Goal: Task Accomplishment & Management: Manage account settings

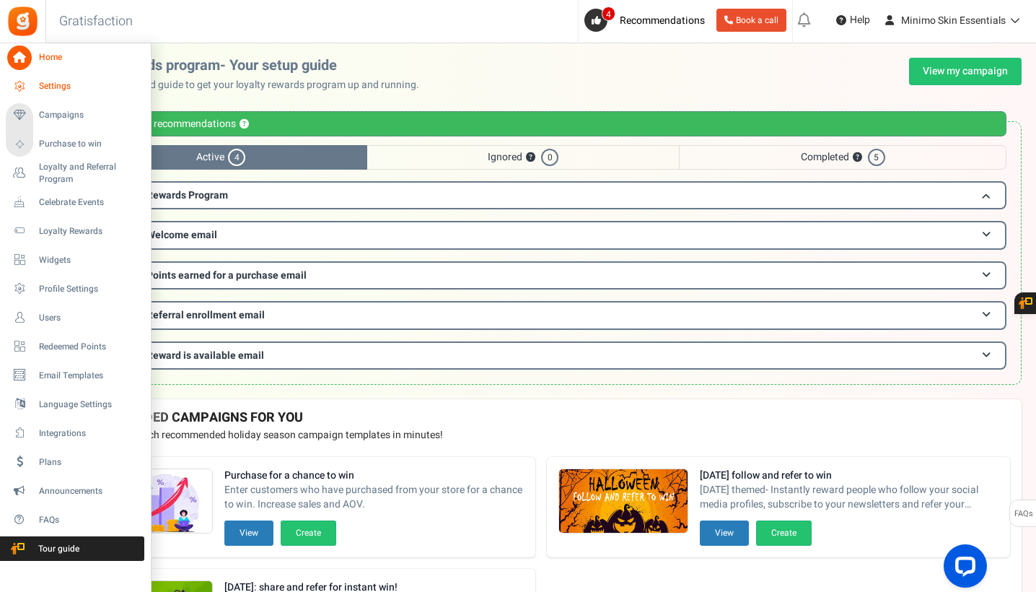
click at [27, 88] on icon at bounding box center [19, 86] width 25 height 25
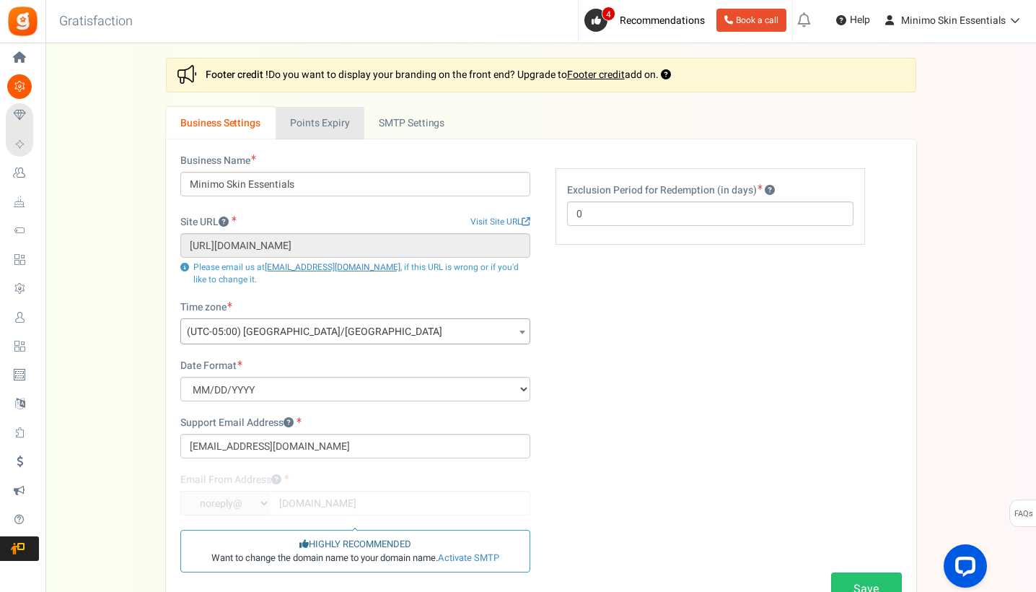
click at [349, 126] on link "Points Expiry" at bounding box center [320, 123] width 89 height 32
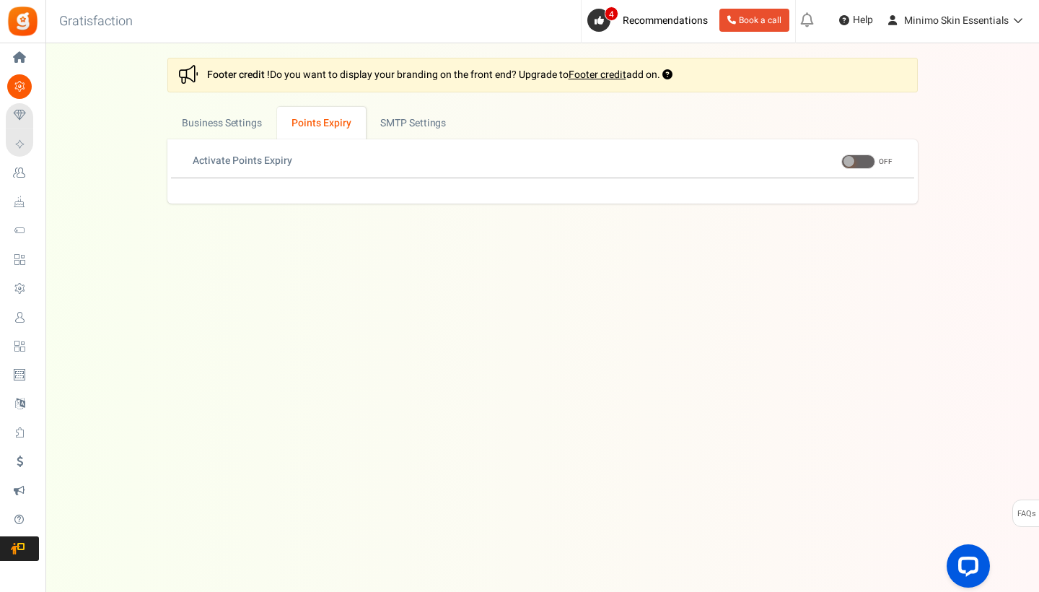
click at [864, 161] on span at bounding box center [858, 161] width 34 height 14
click at [841, 161] on input "ON OFF" at bounding box center [841, 161] width 0 height 9
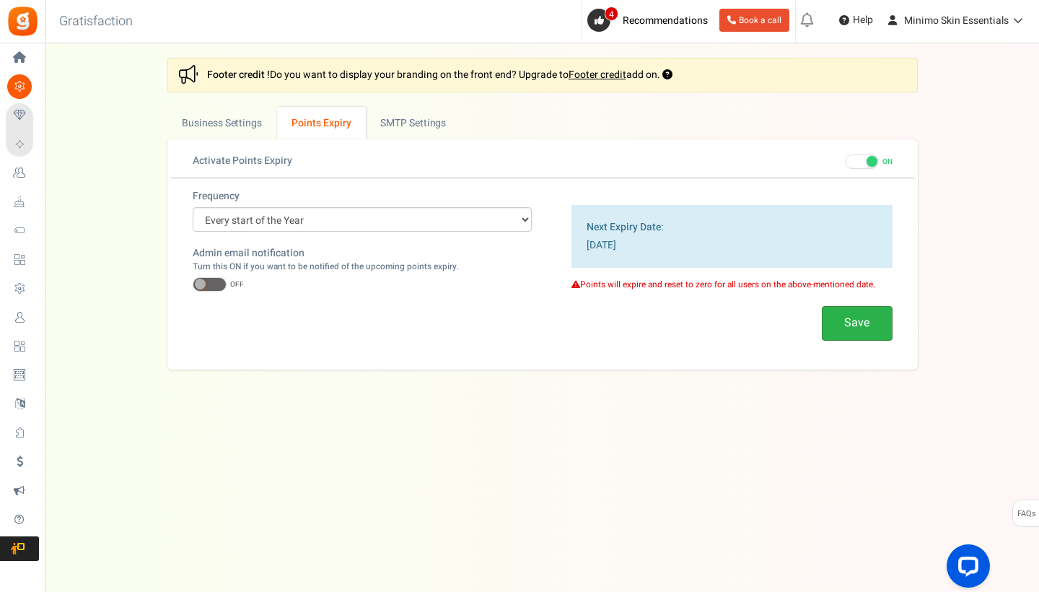
click at [836, 315] on button "Save" at bounding box center [857, 323] width 71 height 34
click at [393, 131] on link "Active SMTP Settings" at bounding box center [430, 123] width 129 height 32
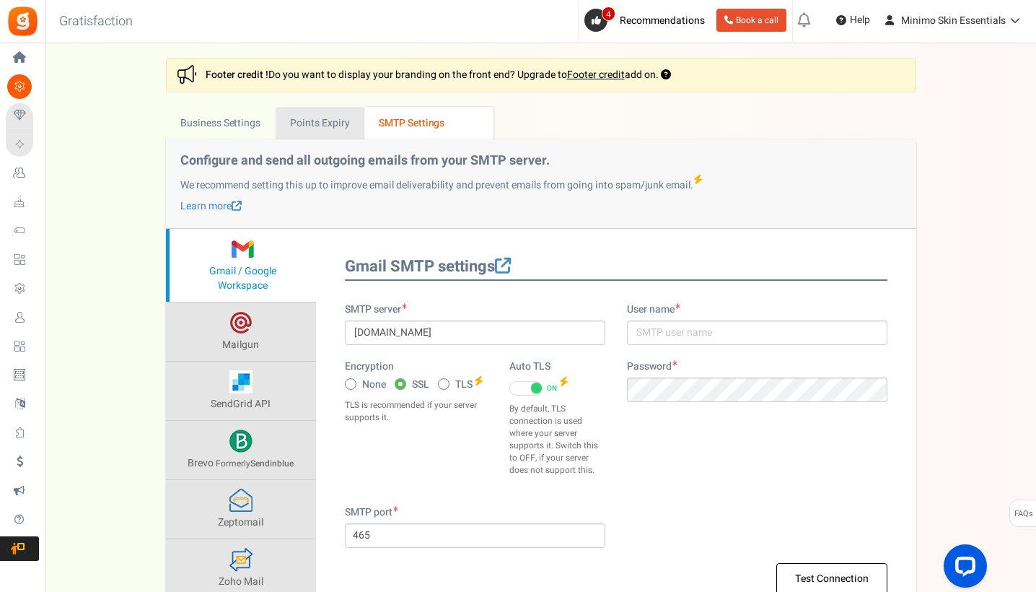
click at [322, 126] on link "Points Expiry" at bounding box center [320, 123] width 89 height 32
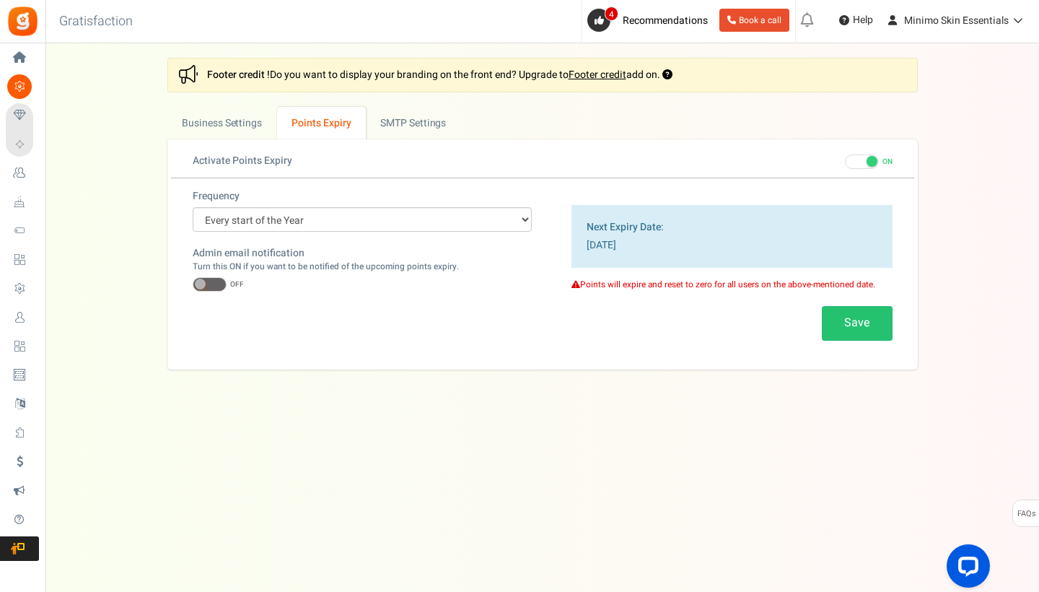
click at [864, 160] on span at bounding box center [862, 161] width 34 height 14
click at [845, 160] on input "ON OFF" at bounding box center [845, 161] width 0 height 9
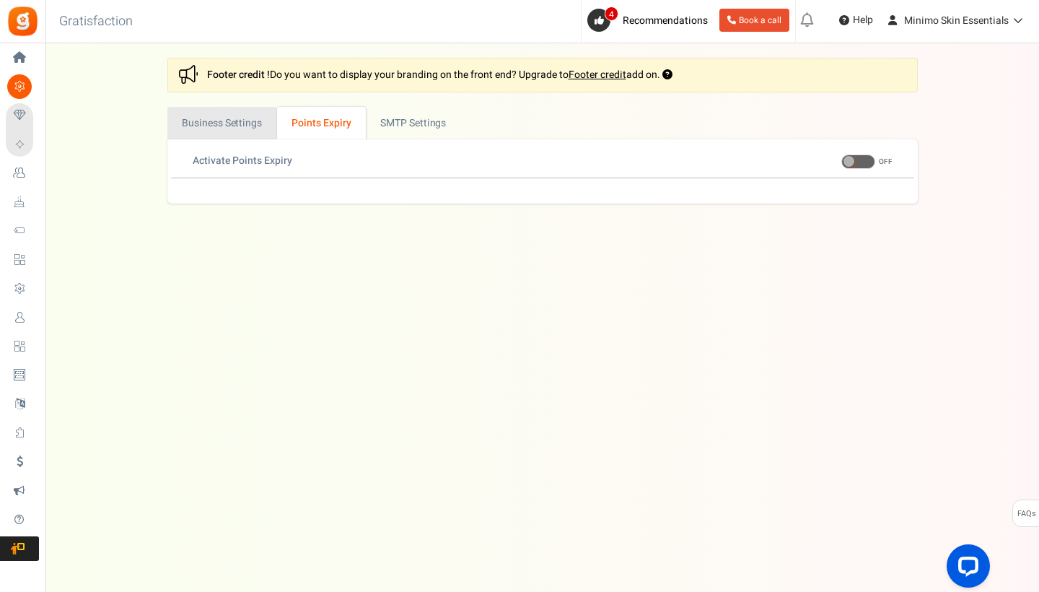
click at [259, 126] on link "Business Settings" at bounding box center [222, 123] width 110 height 32
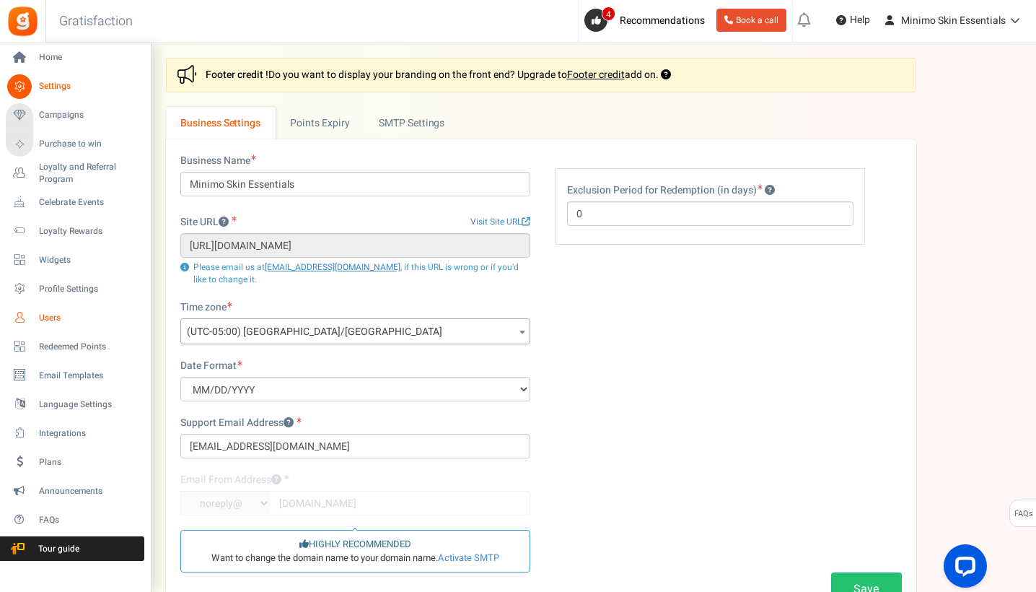
click at [48, 314] on span "Users" at bounding box center [89, 318] width 101 height 12
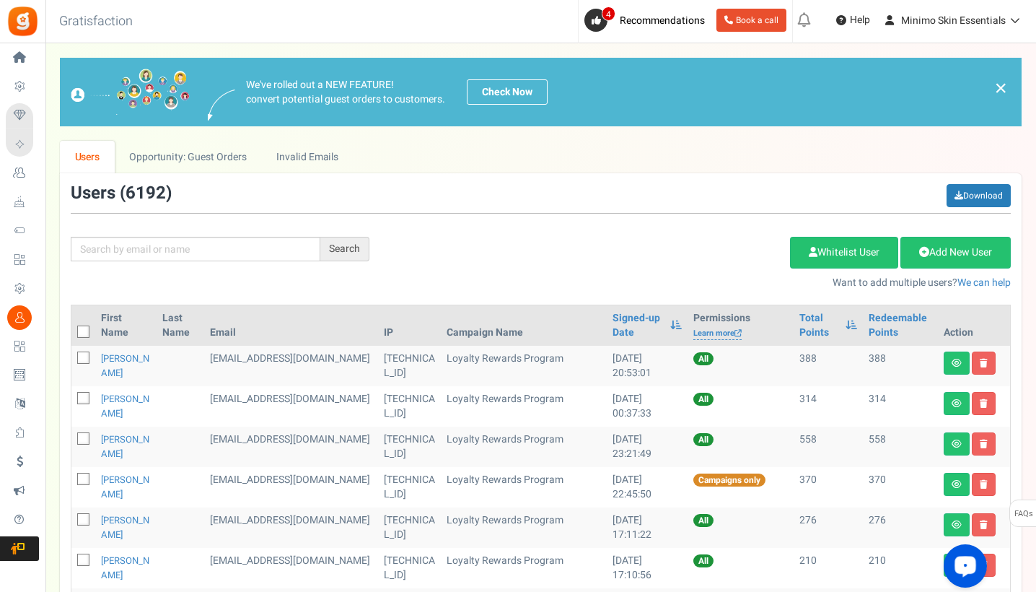
click at [961, 553] on div "Open LiveChat chat widget" at bounding box center [965, 565] width 25 height 25
click at [232, 158] on link "Opportunity: Guest Orders" at bounding box center [188, 157] width 146 height 32
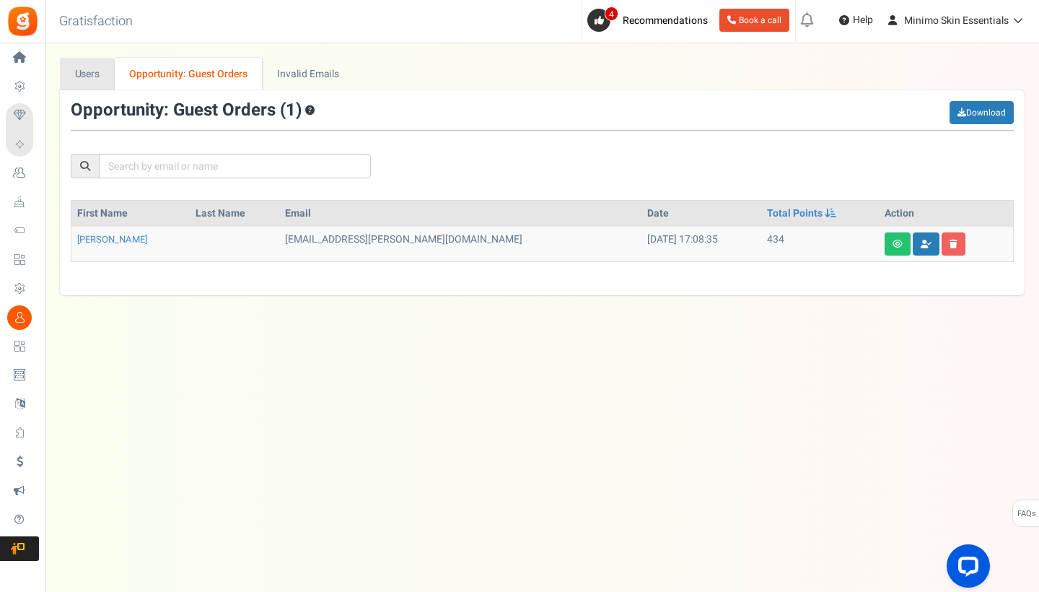
click at [103, 74] on link "Users" at bounding box center [87, 74] width 55 height 32
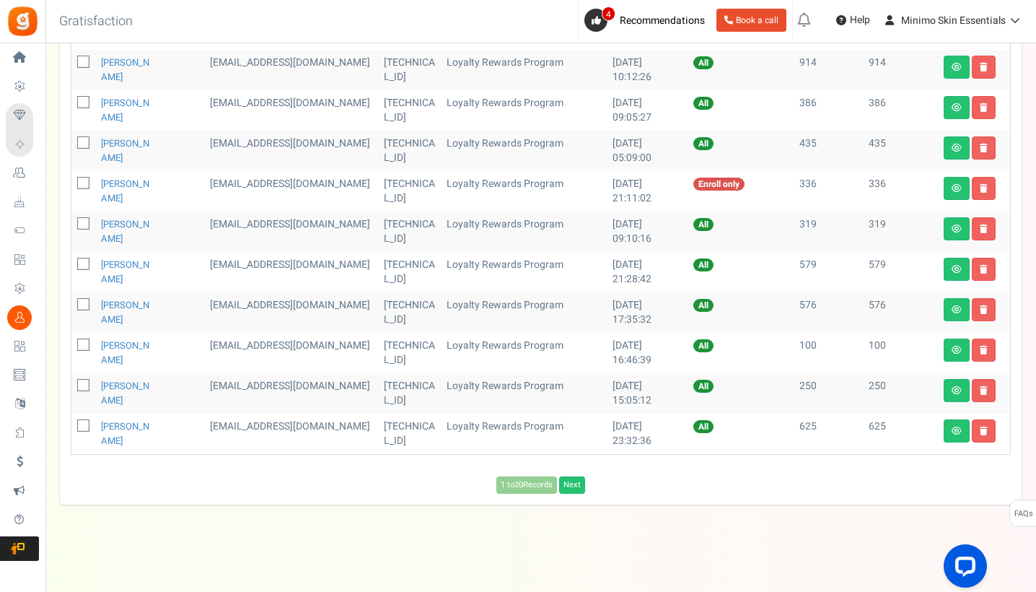
scroll to position [616, 0]
click at [567, 488] on link "Next" at bounding box center [572, 485] width 26 height 17
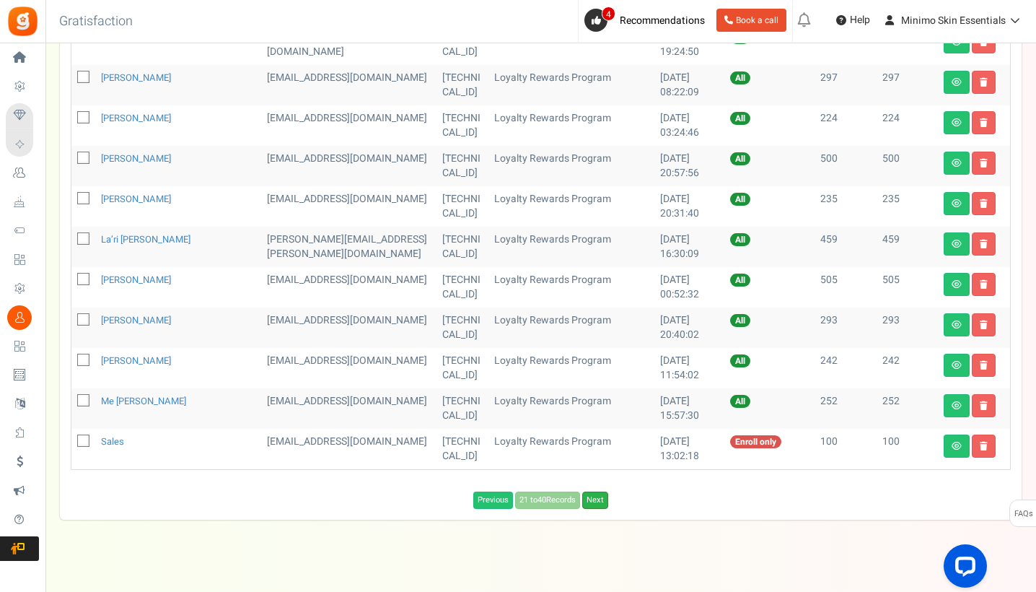
click at [596, 491] on link "Next" at bounding box center [595, 499] width 26 height 17
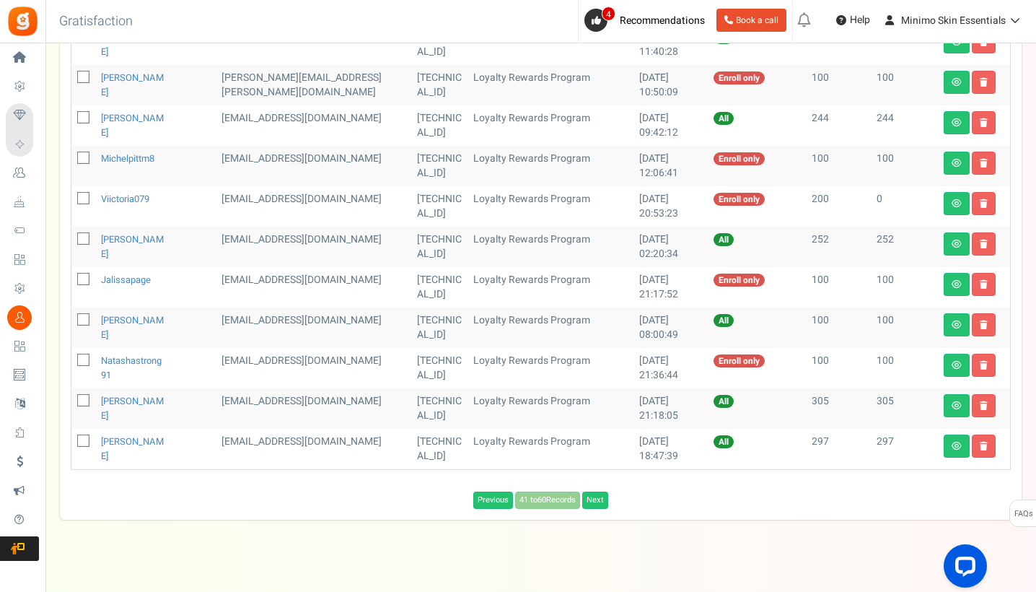
click at [596, 491] on link "Next" at bounding box center [595, 499] width 26 height 17
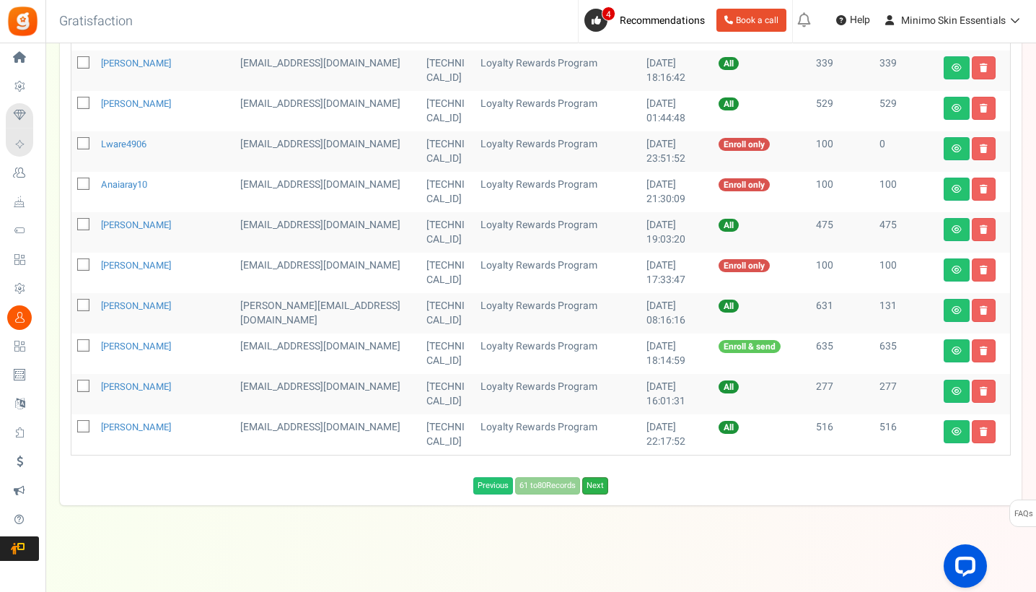
click at [599, 486] on link "Next" at bounding box center [595, 485] width 26 height 17
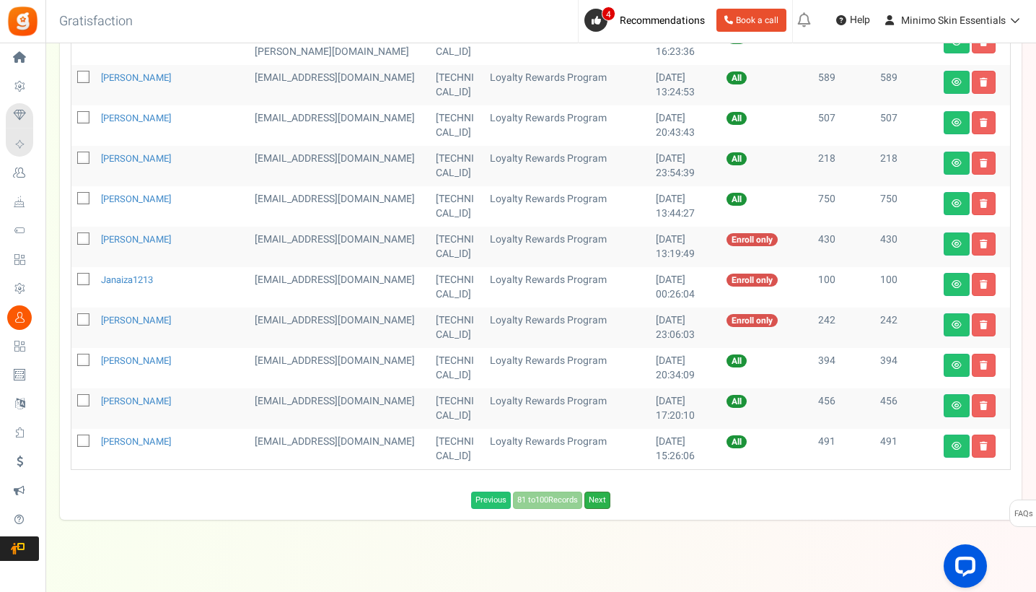
click at [607, 491] on link "Next" at bounding box center [597, 499] width 26 height 17
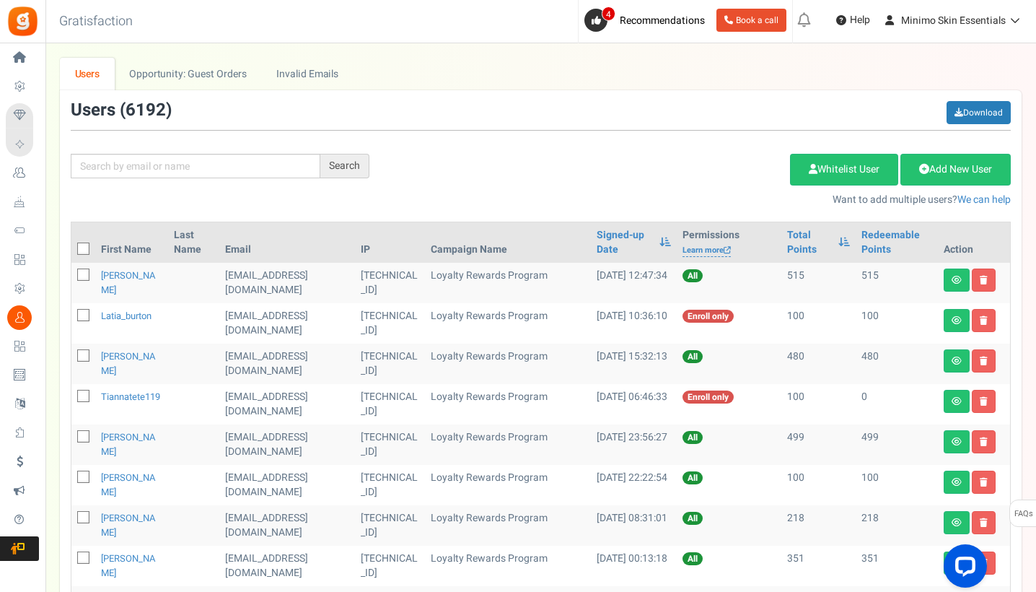
scroll to position [0, 0]
